Goal: Transaction & Acquisition: Purchase product/service

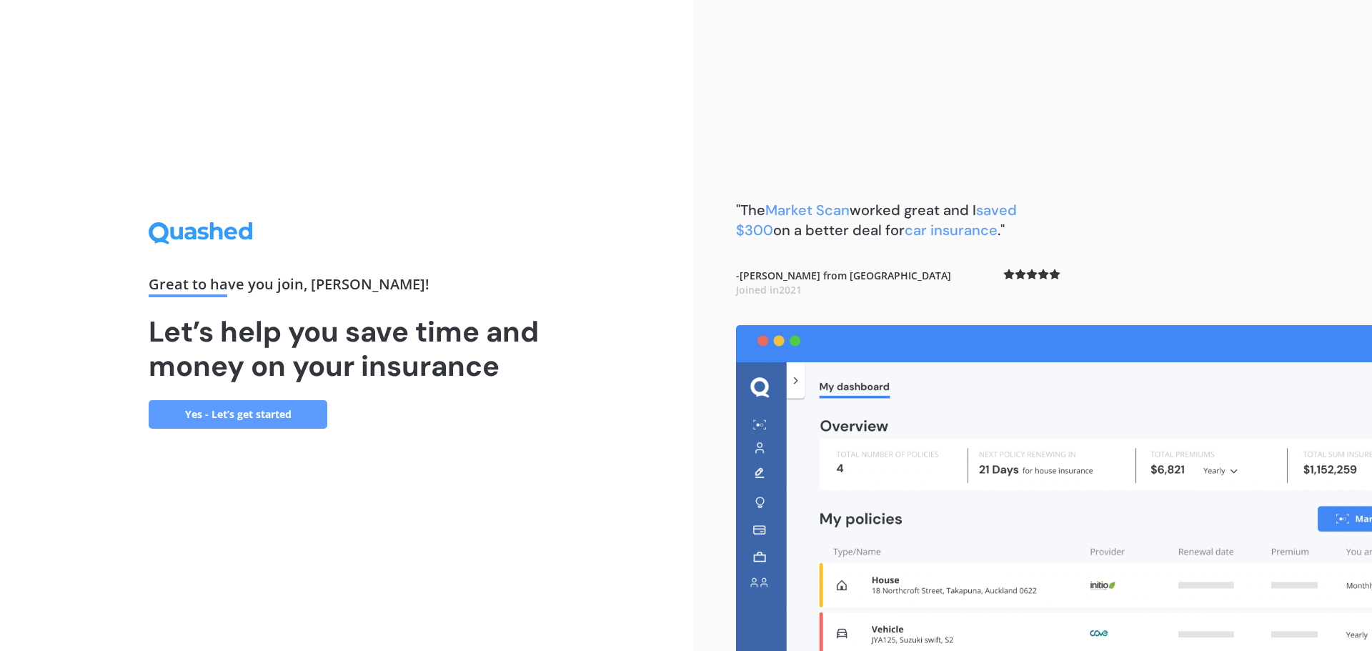
click at [277, 407] on link "Yes - Let’s get started" at bounding box center [238, 414] width 179 height 29
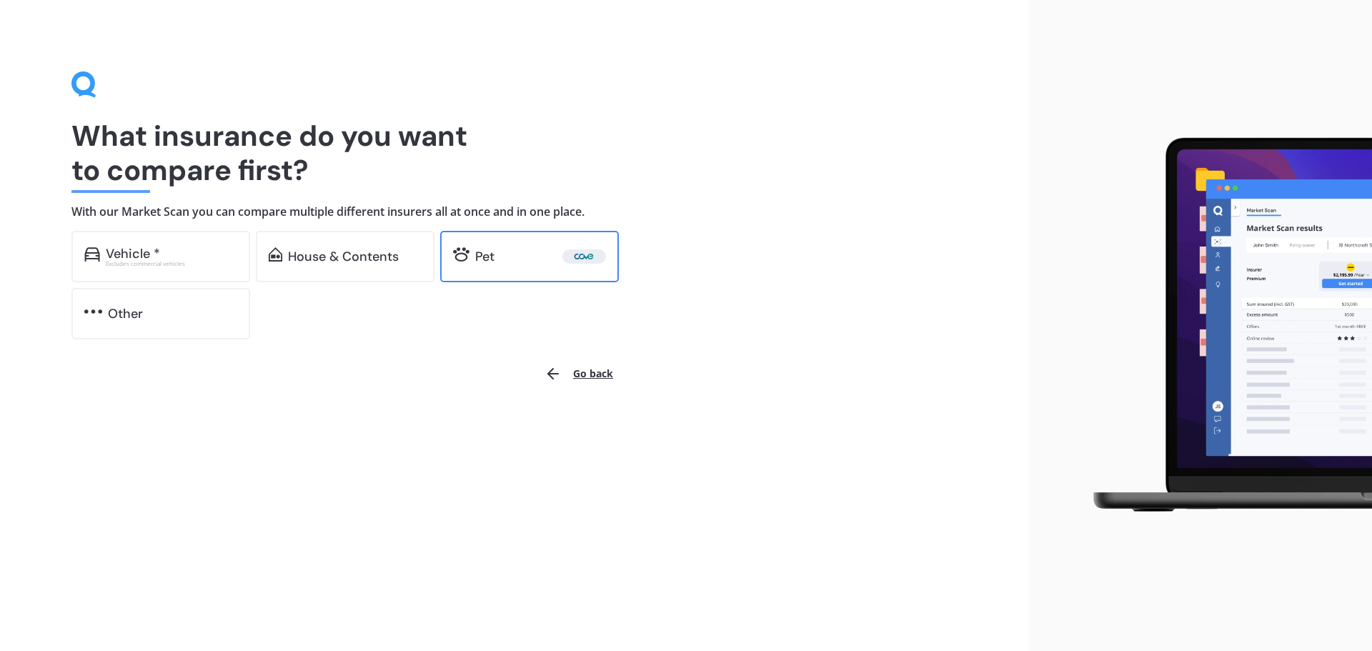
click at [495, 259] on div "Pet" at bounding box center [484, 256] width 19 height 14
click at [362, 259] on div "House & Contents" at bounding box center [343, 256] width 111 height 14
